Goal: Transaction & Acquisition: Subscribe to service/newsletter

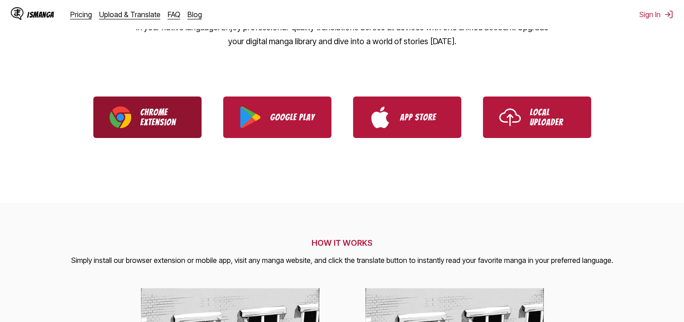
drag, startPoint x: 0, startPoint y: 0, endPoint x: 173, endPoint y: 118, distance: 209.2
click at [173, 118] on p "Chrome Extension" at bounding box center [162, 117] width 45 height 20
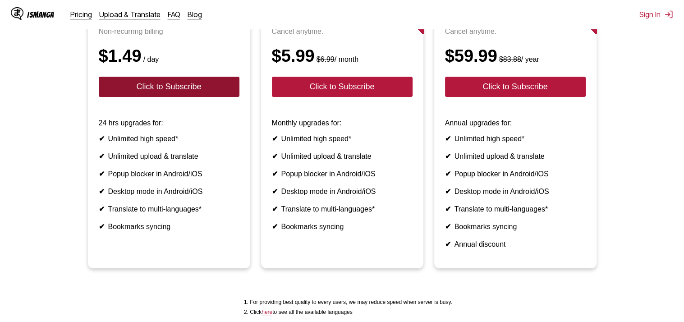
click at [208, 94] on button "Click to Subscribe" at bounding box center [169, 87] width 141 height 20
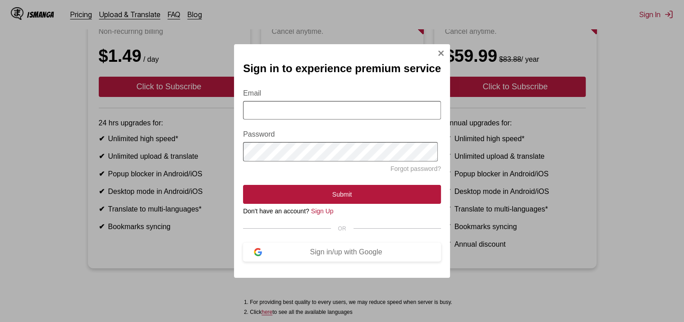
click at [168, 188] on div "Sign in to experience premium service Email Password Forgot password? Submit Do…" at bounding box center [342, 161] width 684 height 322
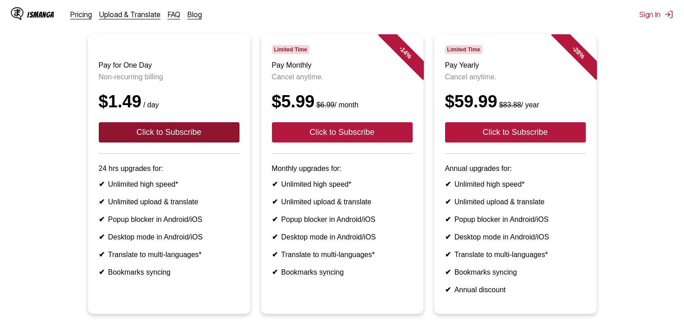
scroll to position [90, 0]
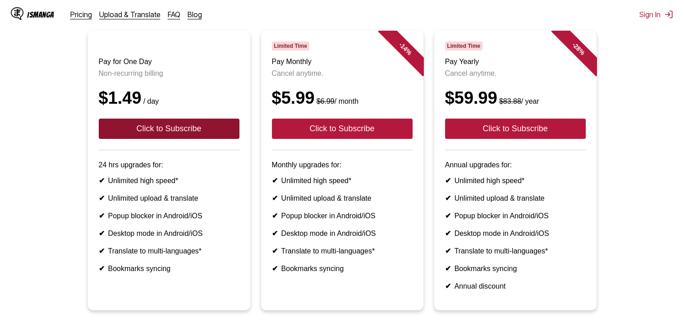
click at [209, 135] on button "Click to Subscribe" at bounding box center [169, 129] width 141 height 20
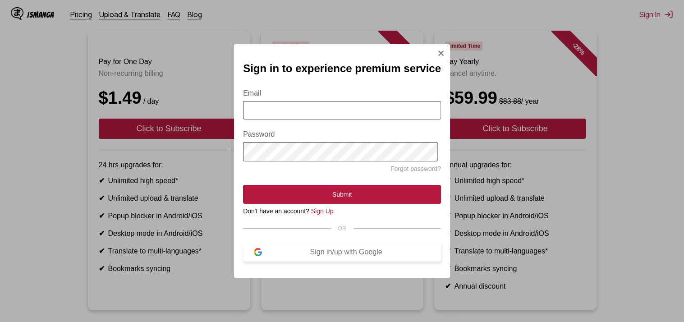
click at [344, 256] on div "Sign in/up with Google" at bounding box center [346, 252] width 168 height 8
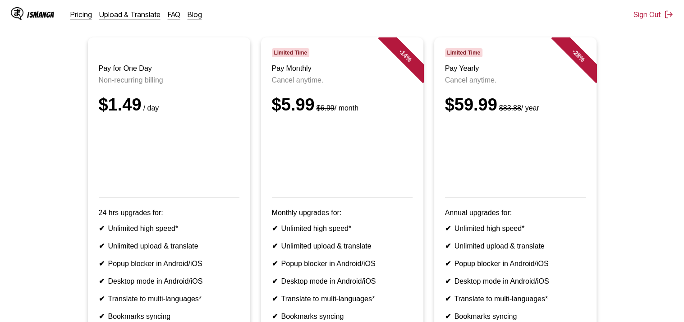
scroll to position [81, 0]
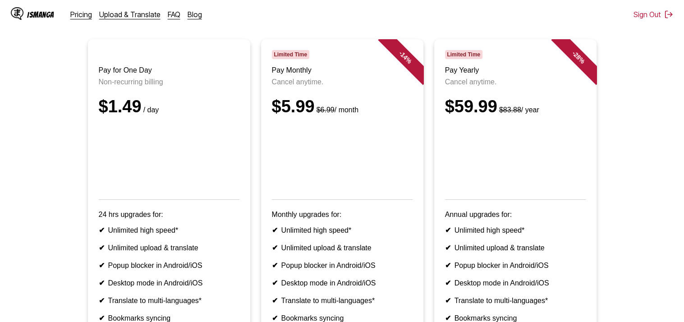
click at [238, 86] on p "Non-recurring billing" at bounding box center [169, 82] width 141 height 8
